Goal: Information Seeking & Learning: Learn about a topic

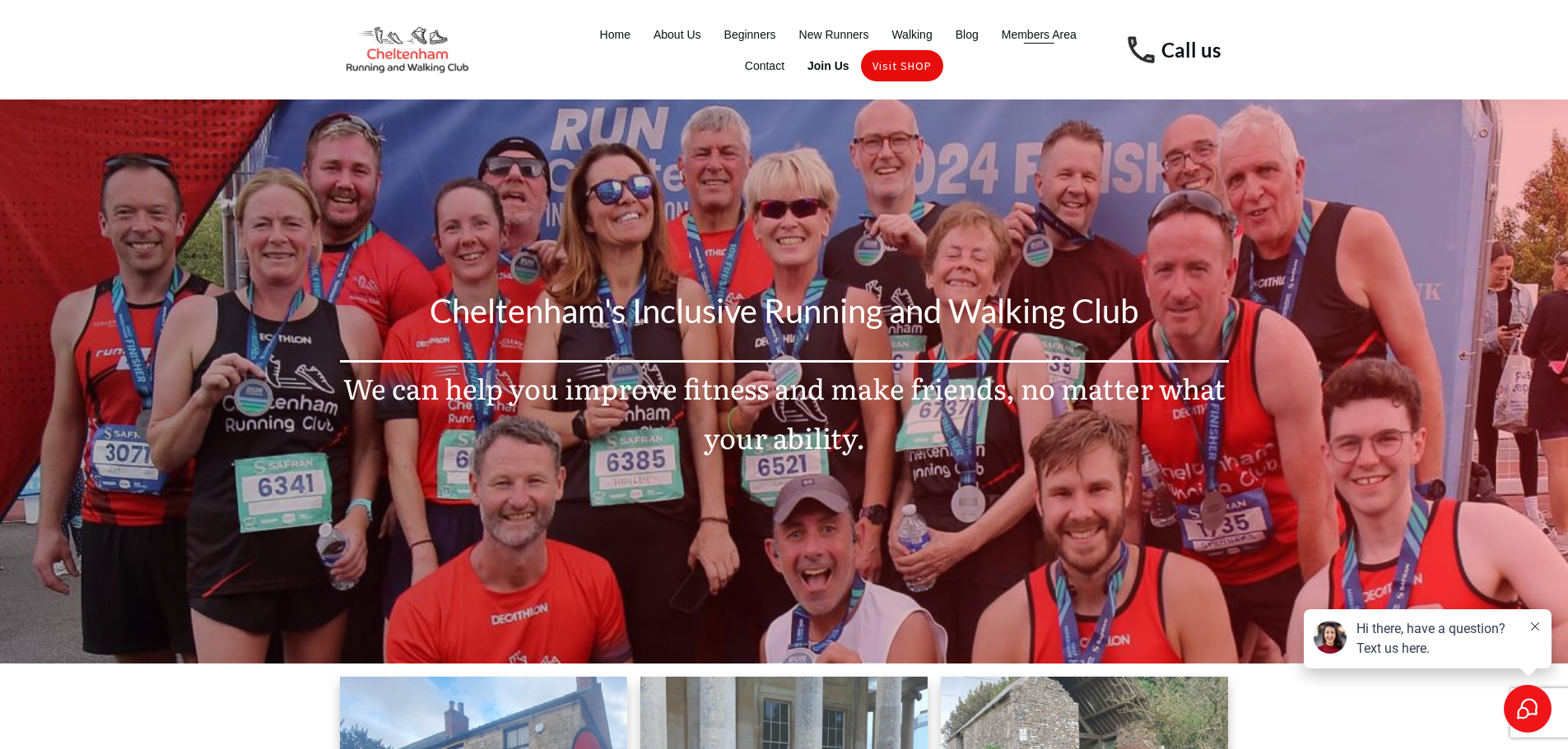
click at [1033, 44] on span "Members Area" at bounding box center [1039, 34] width 75 height 23
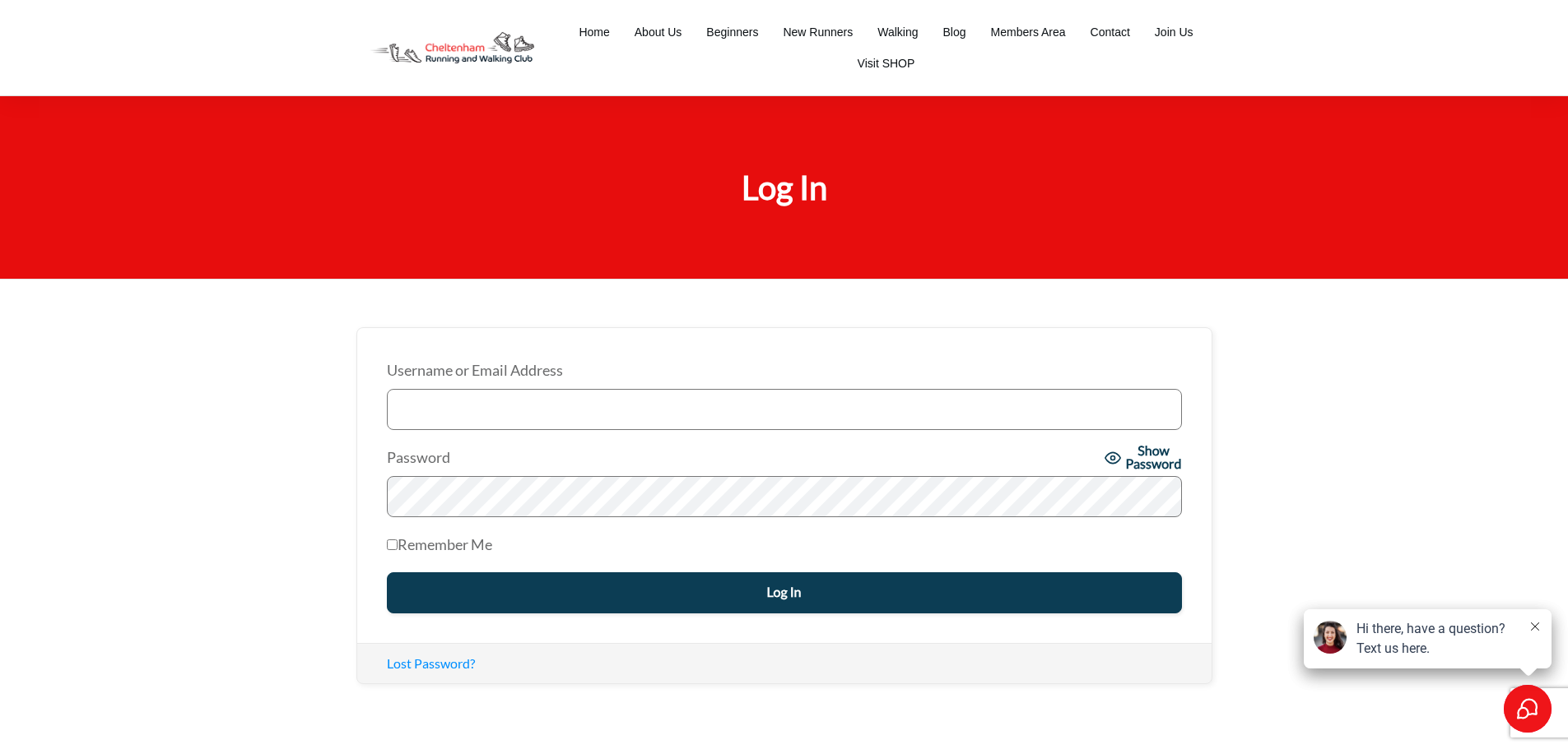
click at [563, 421] on input "Username or Email Address" at bounding box center [784, 409] width 796 height 42
click at [565, 417] on input "Username or Email Address" at bounding box center [784, 409] width 796 height 42
click at [596, 38] on span "Home" at bounding box center [594, 32] width 30 height 23
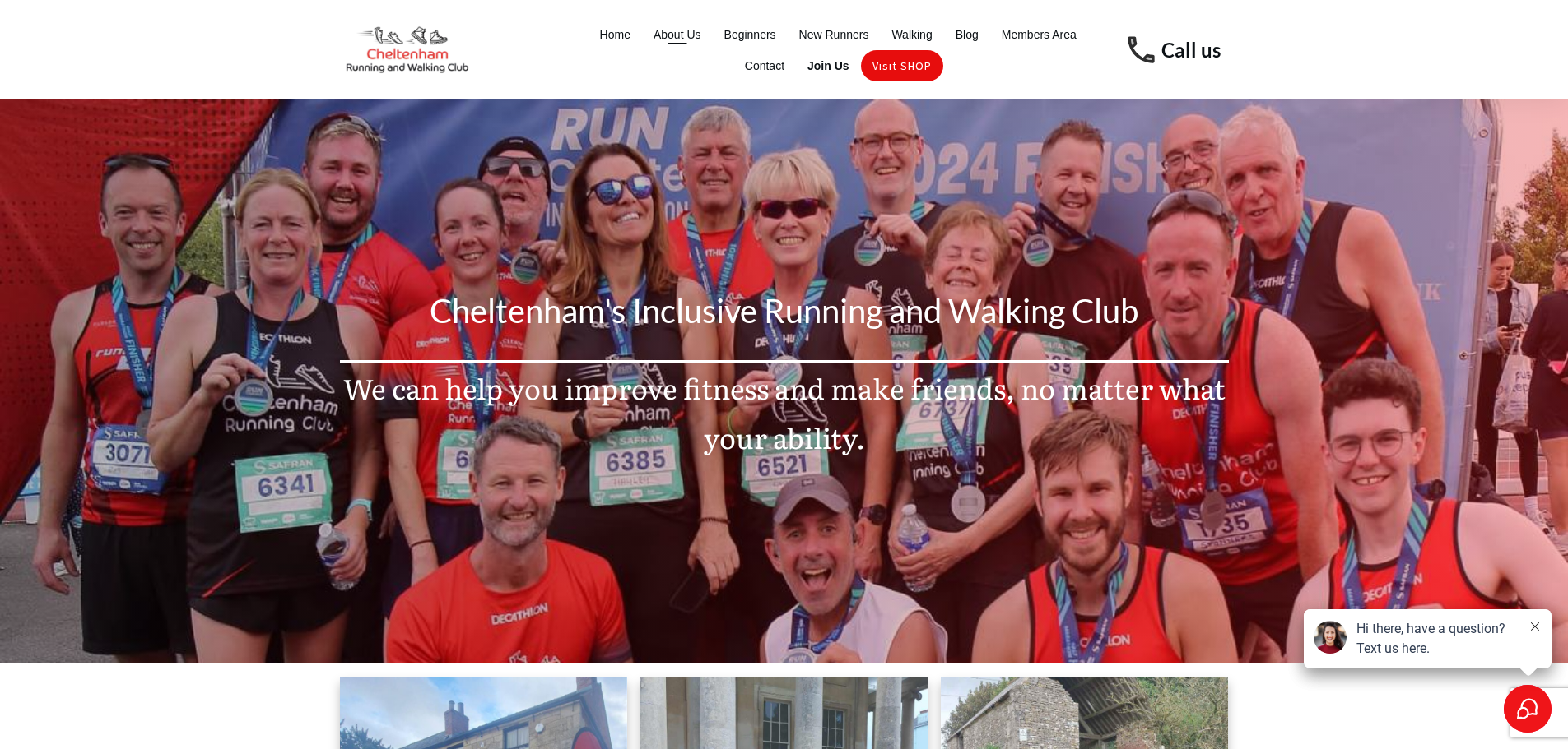
click at [657, 40] on span "About Us" at bounding box center [678, 34] width 48 height 23
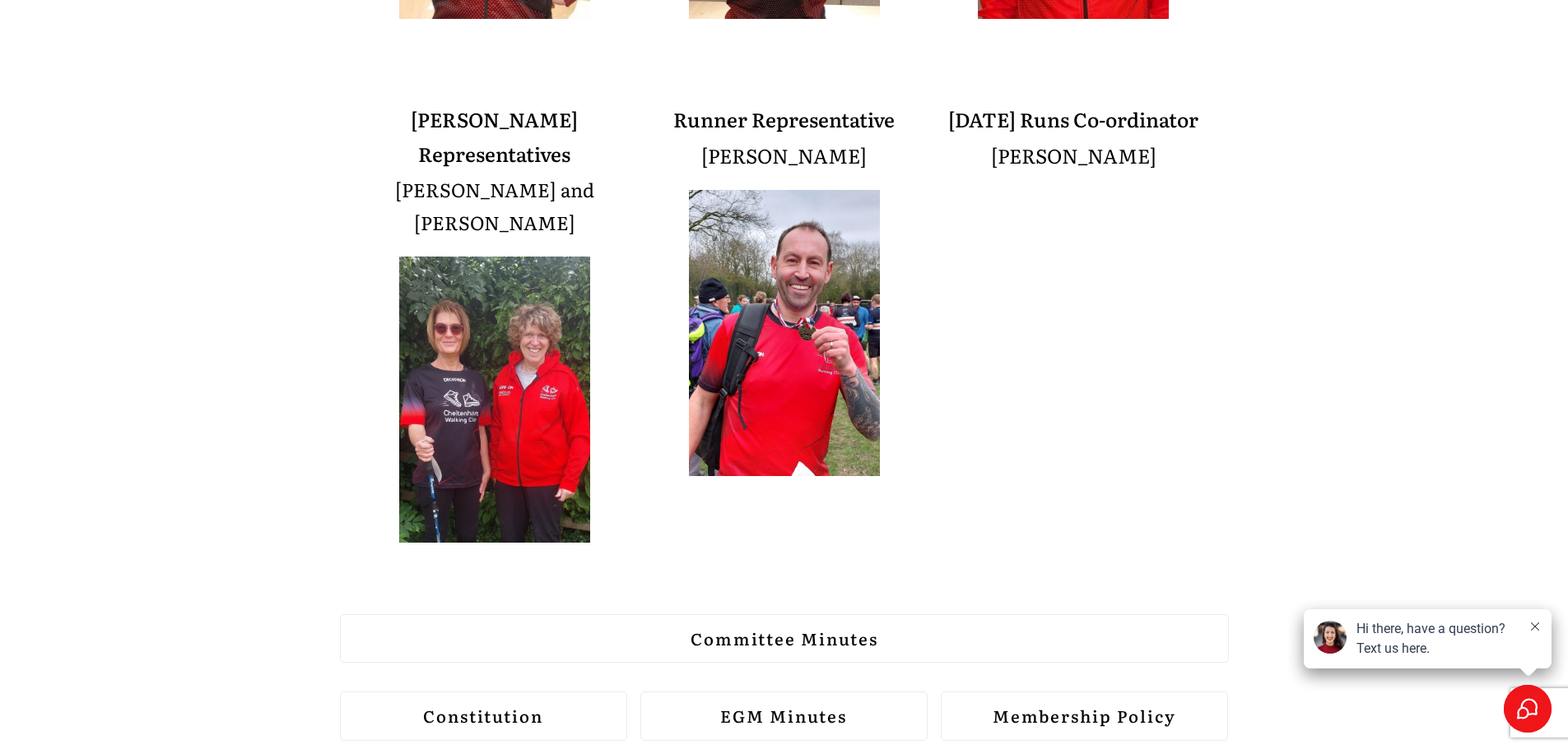
scroll to position [1727, 0]
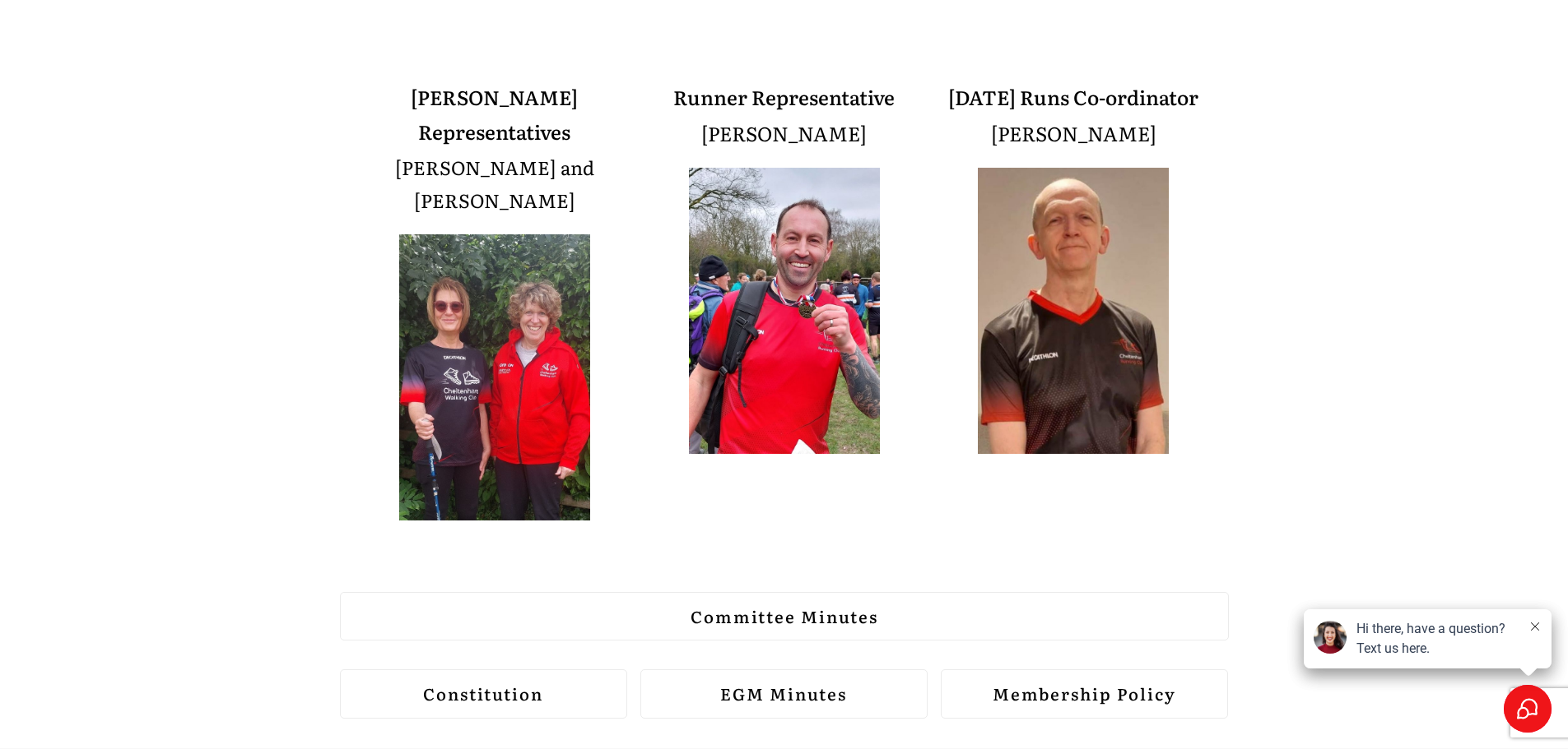
click at [837, 604] on strong "Committee Minutes" at bounding box center [784, 616] width 188 height 25
click at [876, 669] on link "EGM Minutes" at bounding box center [785, 694] width 288 height 50
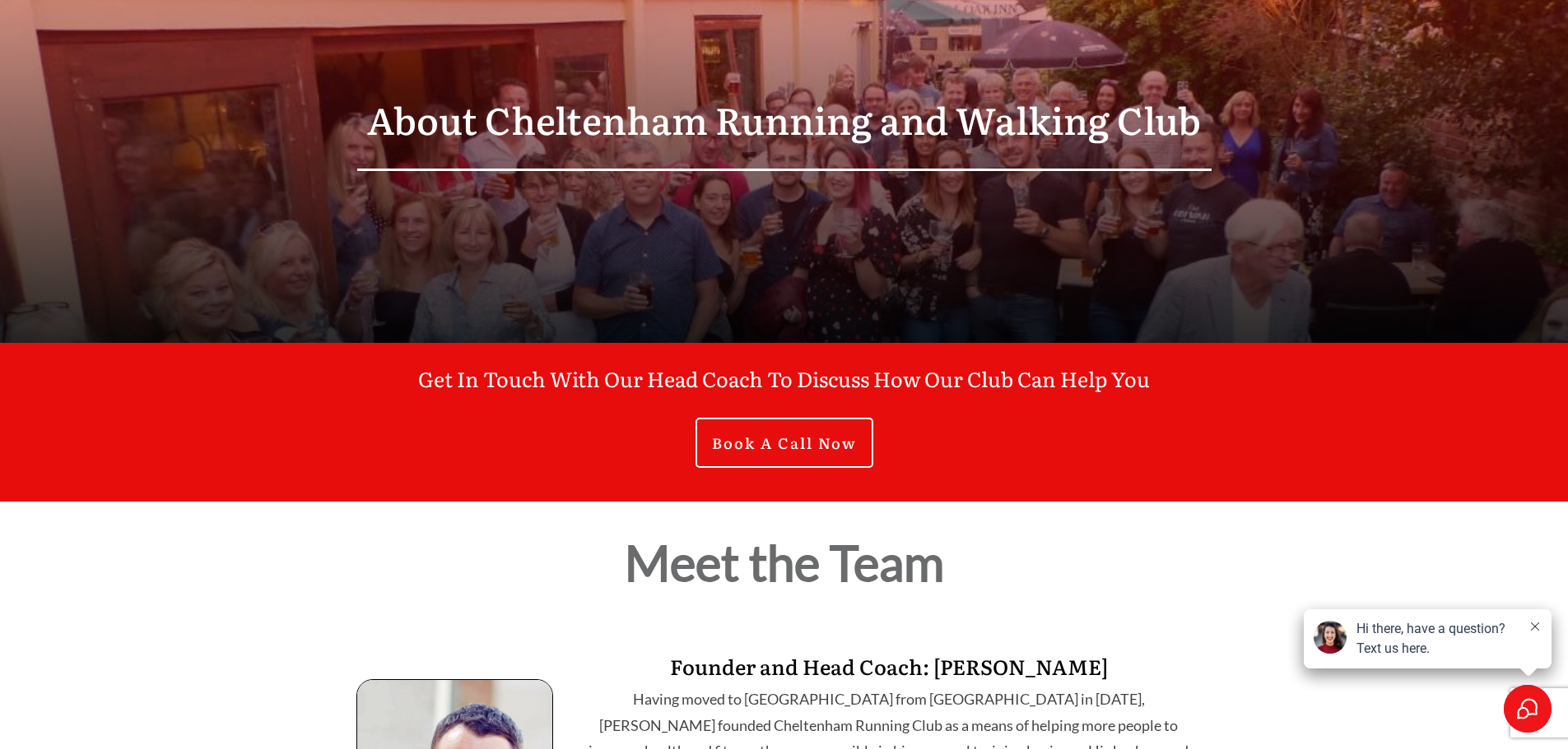
scroll to position [0, 0]
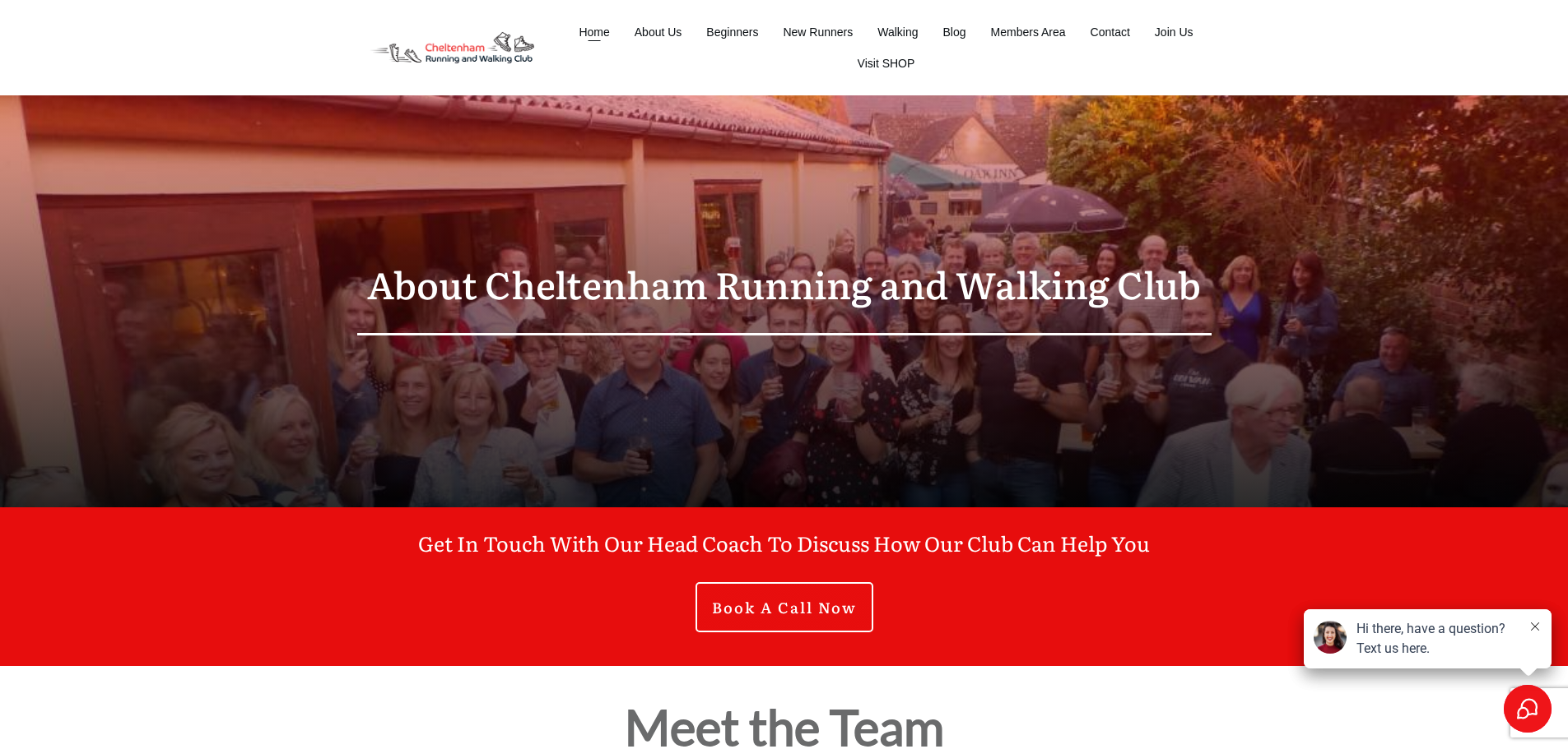
click at [568, 29] on li "Home" at bounding box center [594, 32] width 55 height 31
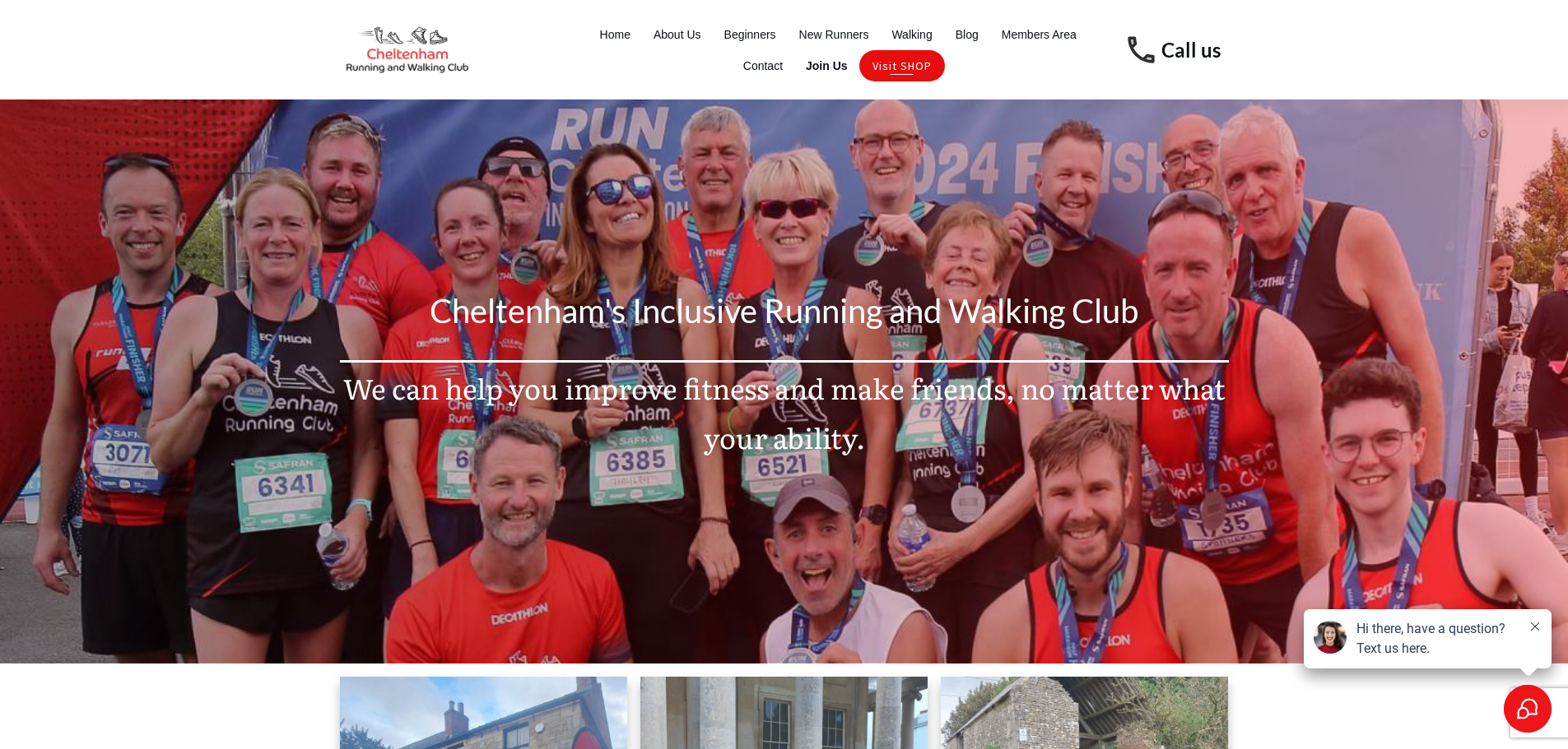
click at [901, 69] on span "Visit SHOP" at bounding box center [902, 65] width 59 height 23
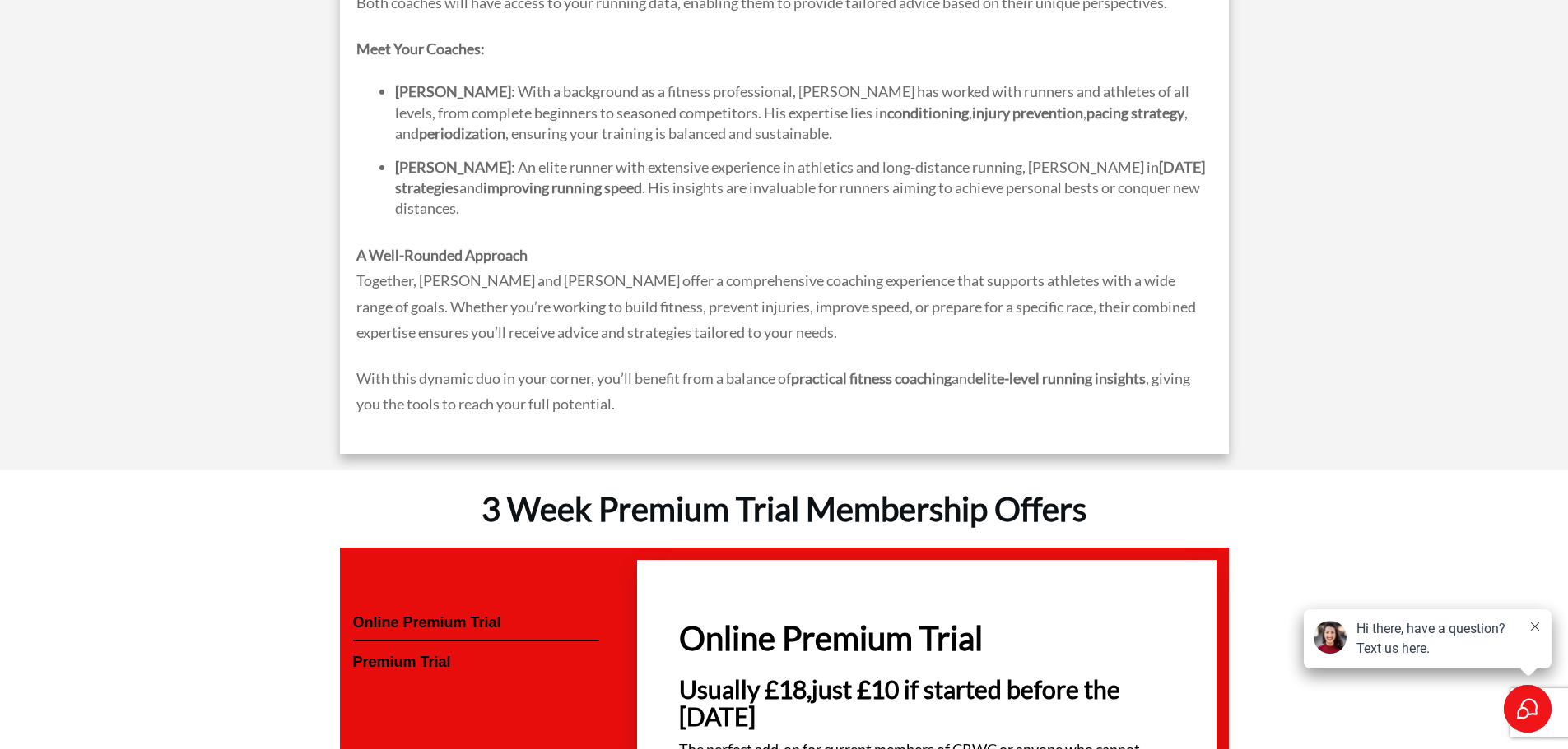
scroll to position [2386, 0]
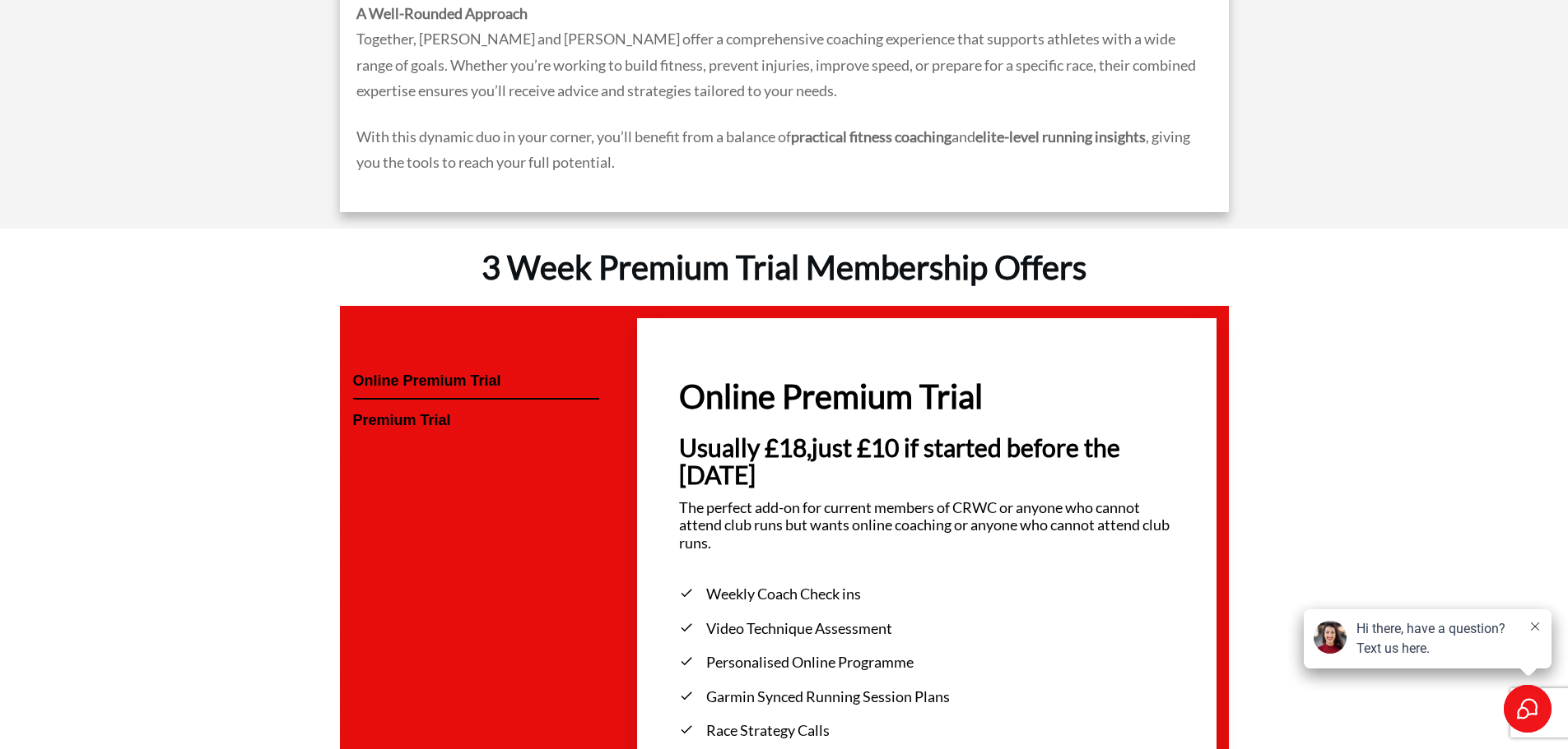
click at [416, 375] on span "Online Premium Trial" at bounding box center [476, 381] width 246 height 18
click at [417, 417] on span "Premium Trial" at bounding box center [476, 421] width 246 height 18
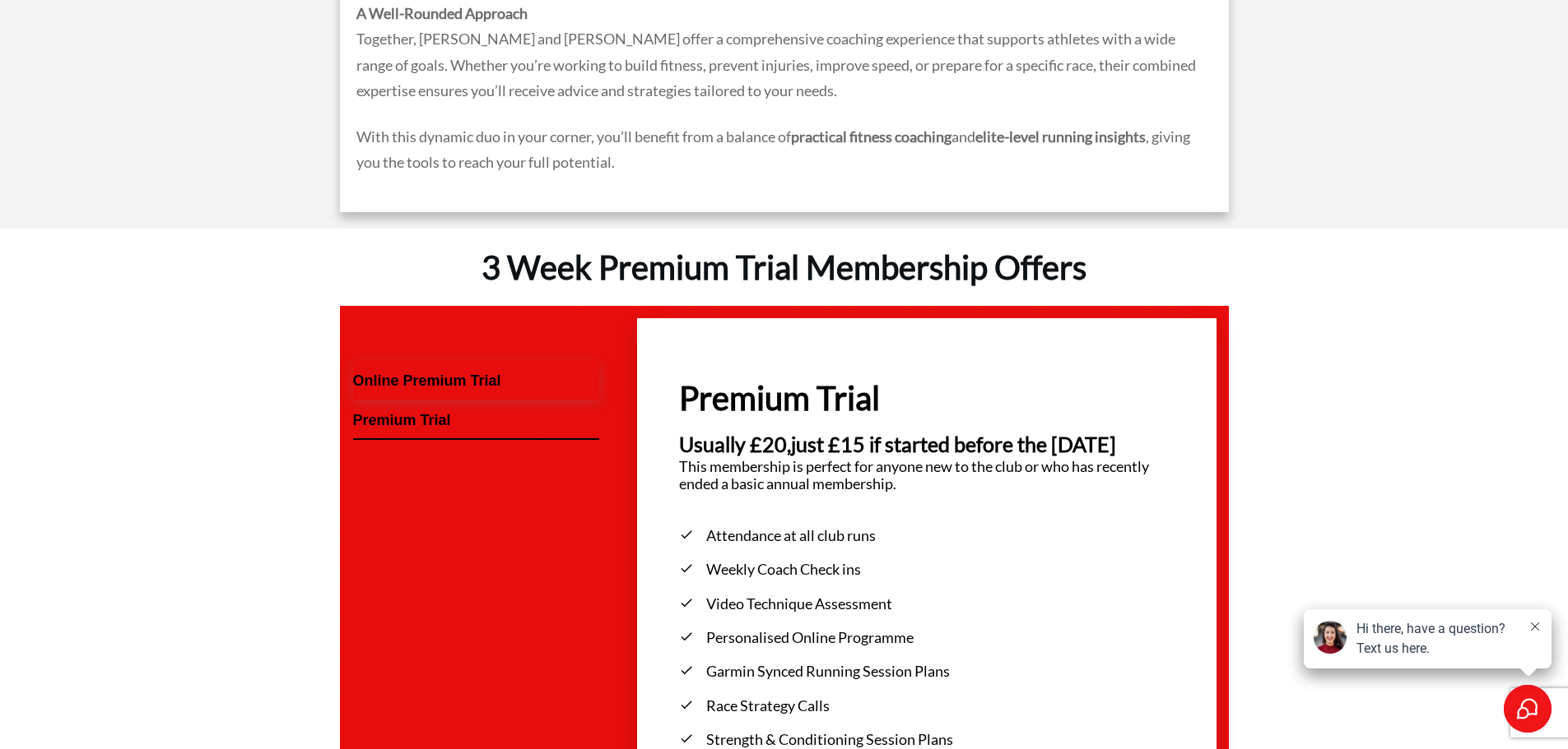
click at [422, 388] on span "Online Premium Trial" at bounding box center [476, 381] width 246 height 18
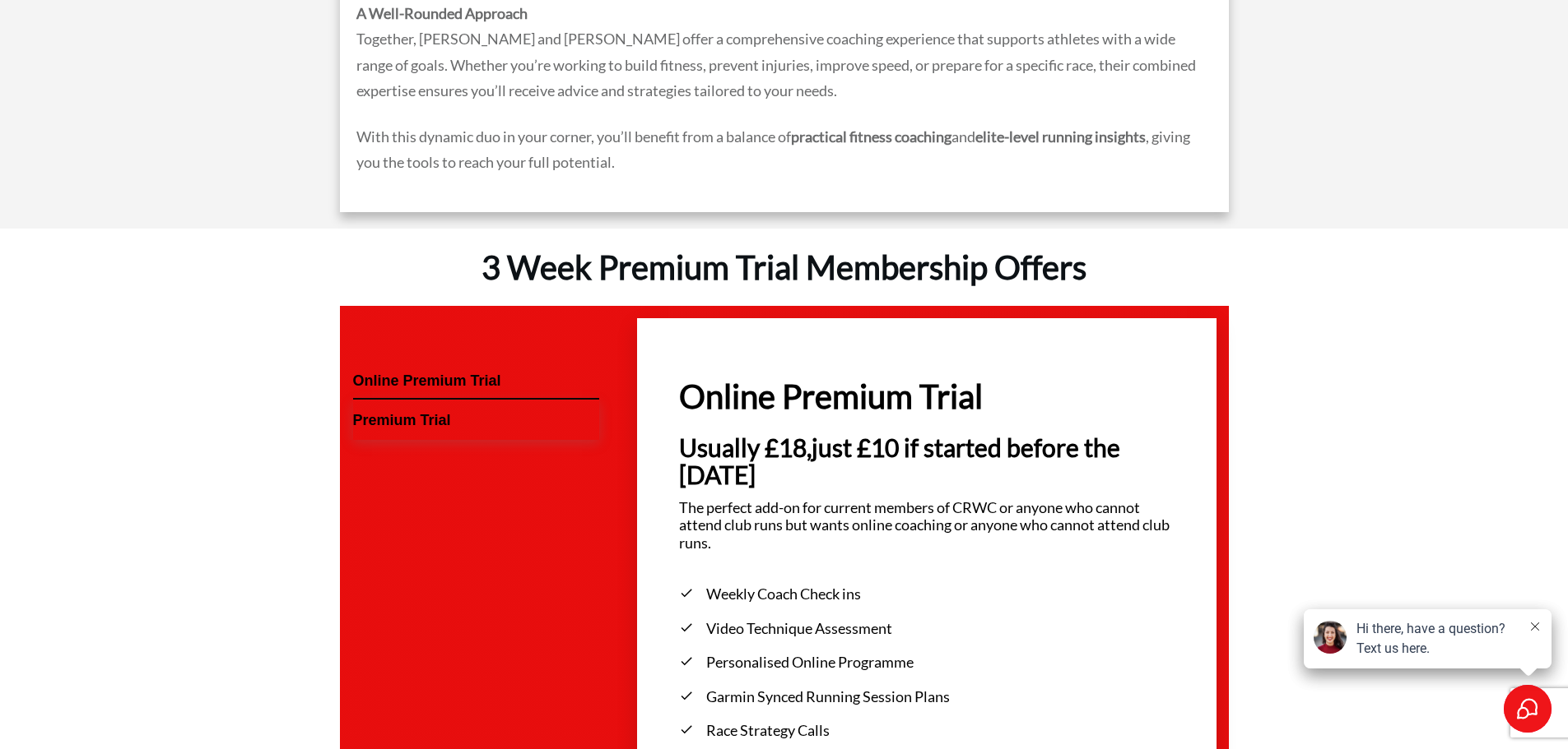
click at [417, 420] on span "Premium Trial" at bounding box center [476, 421] width 246 height 18
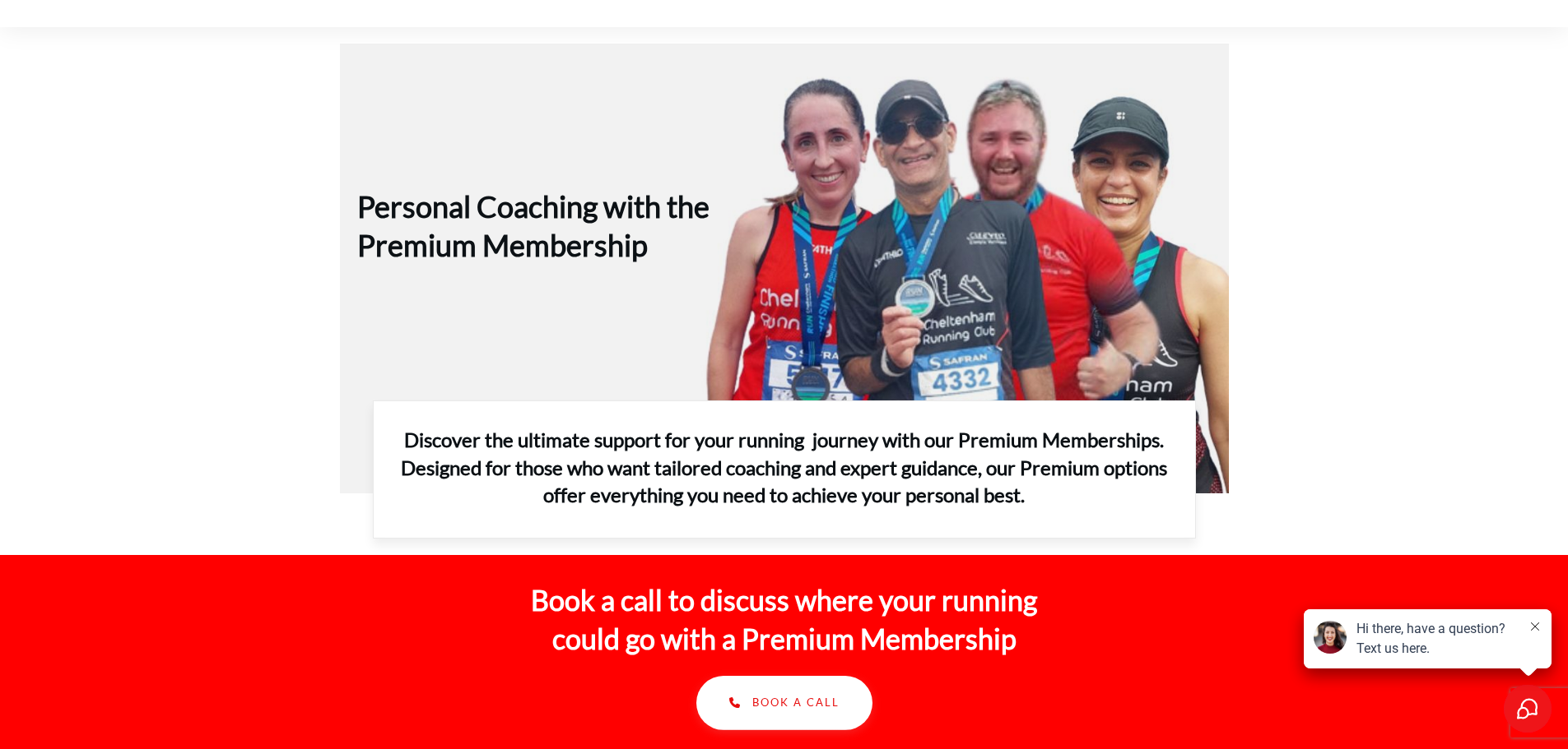
scroll to position [0, 0]
